Goal: Check status: Check status

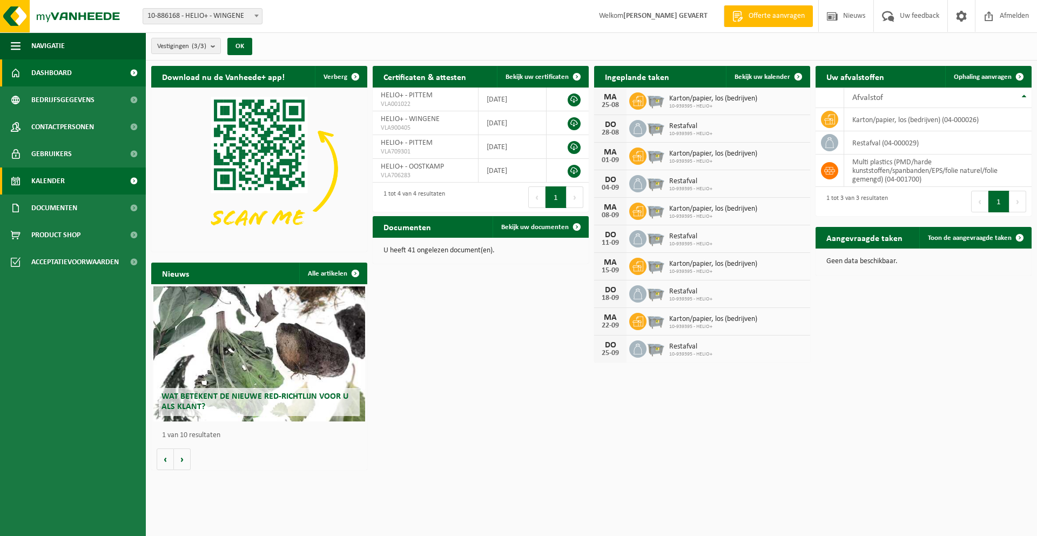
click at [63, 175] on span "Kalender" at bounding box center [47, 180] width 33 height 27
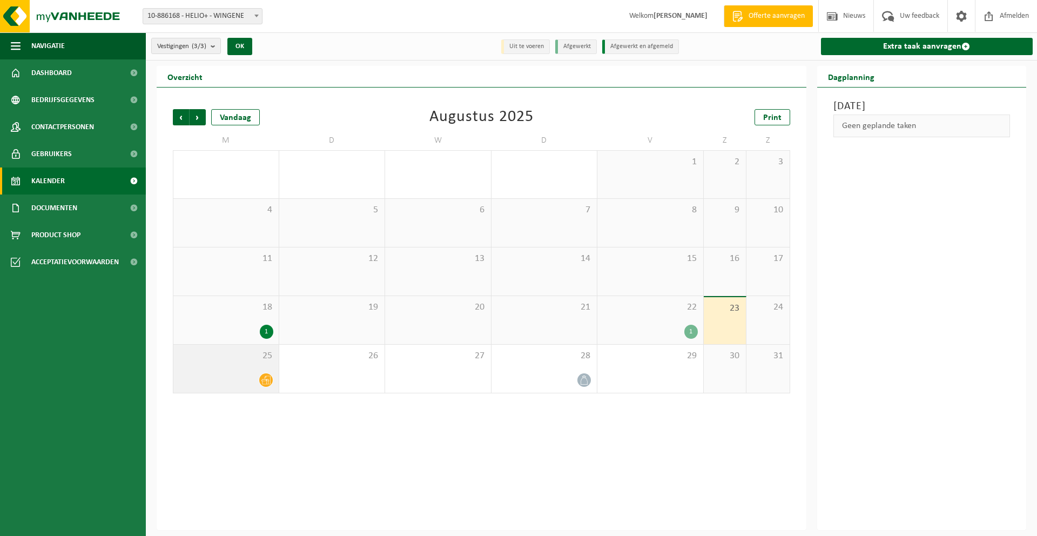
click at [261, 379] on icon at bounding box center [265, 379] width 9 height 9
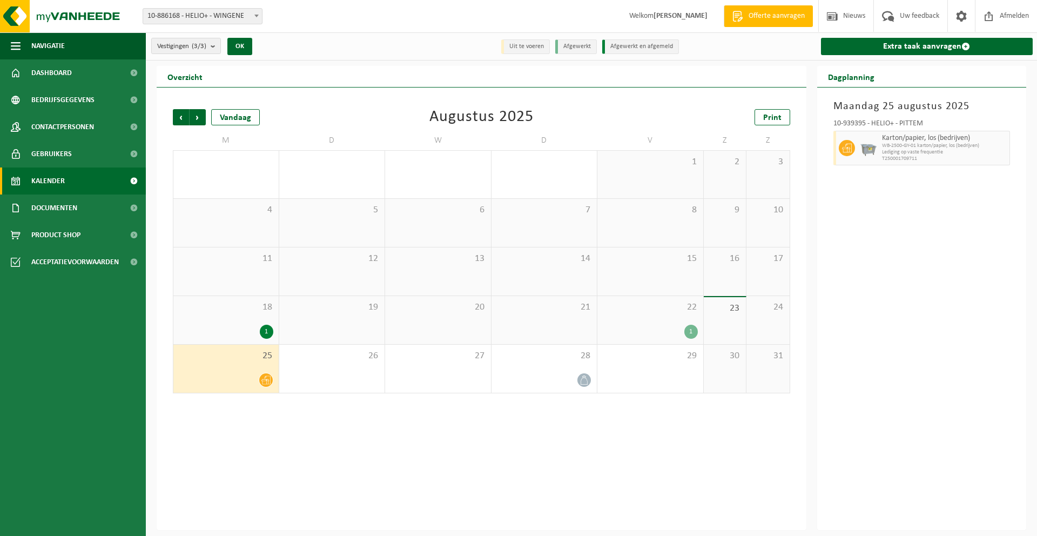
click at [988, 143] on span "WB-2500-GY-01 karton/papier, los (bedrijven)" at bounding box center [944, 146] width 125 height 6
drag, startPoint x: 996, startPoint y: 145, endPoint x: 862, endPoint y: 143, distance: 133.4
click at [869, 142] on div "Karton/papier, los (bedrijven) WB-2500-GY-01 karton/papier, los (bedrijven) Led…" at bounding box center [921, 148] width 177 height 35
click at [847, 144] on icon at bounding box center [847, 148] width 10 height 10
drag, startPoint x: 847, startPoint y: 152, endPoint x: 1011, endPoint y: 150, distance: 164.1
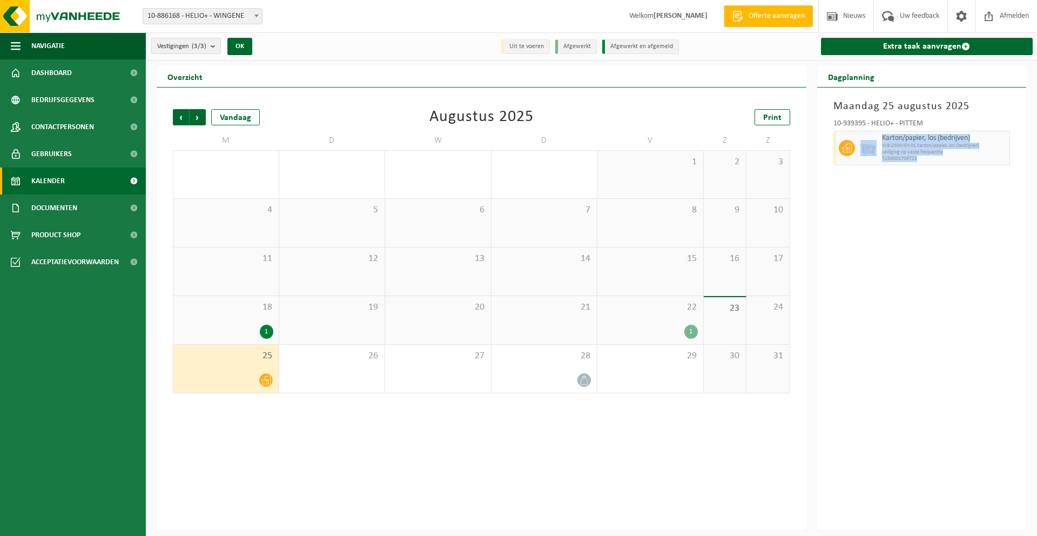
click at [972, 159] on div "Karton/papier, los (bedrijven) WB-2500-GY-01 karton/papier, los (bedrijven) Led…" at bounding box center [921, 148] width 177 height 35
click at [1011, 150] on div "10-939395 - HELIO+ - PITTEM Karton/papier, los (bedrijven) WB-2500-GY-01 karton…" at bounding box center [922, 140] width 188 height 52
drag, startPoint x: 973, startPoint y: 150, endPoint x: 870, endPoint y: 126, distance: 106.2
click at [869, 127] on div "10-939395 - HELIO+ - PITTEM Karton/papier, los (bedrijven) WB-2500-GY-01 karton…" at bounding box center [922, 140] width 188 height 52
drag, startPoint x: 879, startPoint y: 112, endPoint x: 861, endPoint y: 112, distance: 17.8
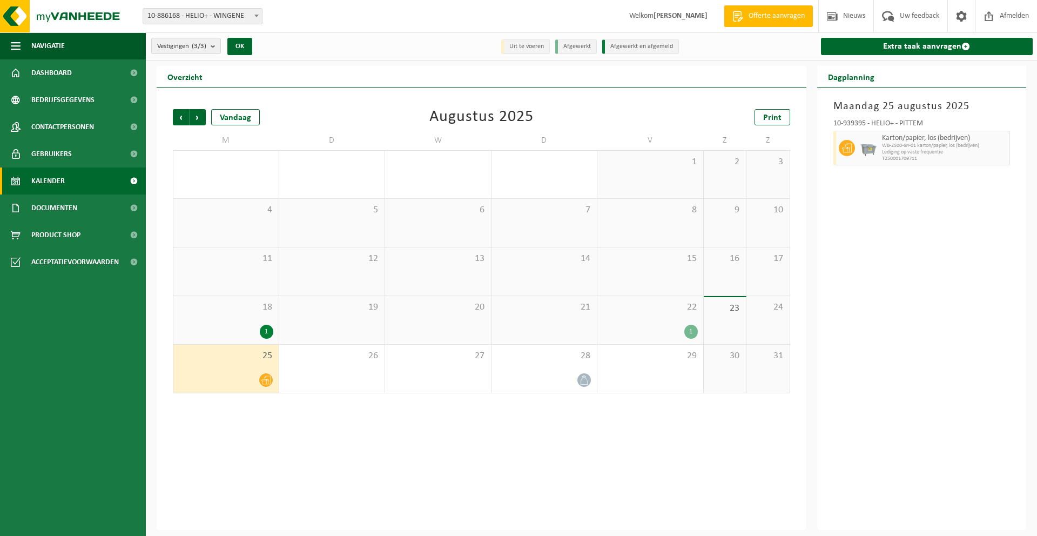
click at [878, 113] on h3 "Maandag 25 augustus 2025" at bounding box center [921, 106] width 177 height 16
drag, startPoint x: 840, startPoint y: 102, endPoint x: 951, endPoint y: 188, distance: 140.9
click at [951, 188] on div "Maandag 25 augustus 2025 10-939395 - HELIO+ - PITTEM Karton/papier, los (bedrij…" at bounding box center [921, 308] width 209 height 442
click at [950, 188] on div "Maandag 25 augustus 2025 10-939395 - HELIO+ - PITTEM Karton/papier, los (bedrij…" at bounding box center [921, 308] width 209 height 442
